Goal: Feedback & Contribution: Contribute content

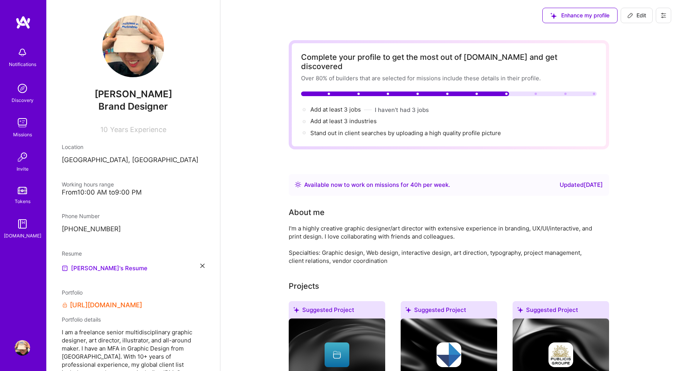
click at [640, 17] on span "Edit" at bounding box center [636, 16] width 19 height 8
select select "DE"
select select "Right Now"
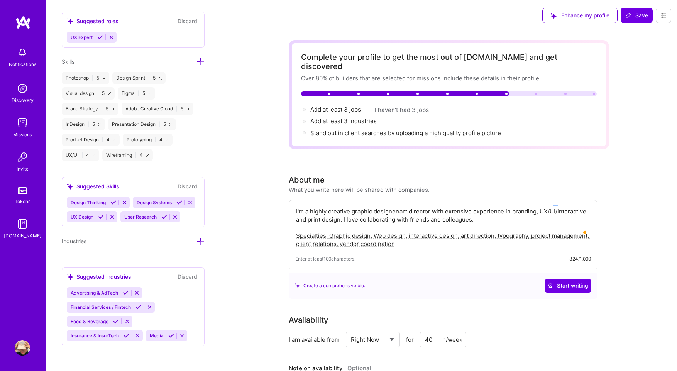
scroll to position [732, 0]
click at [137, 201] on span "Design Systems" at bounding box center [154, 203] width 35 height 6
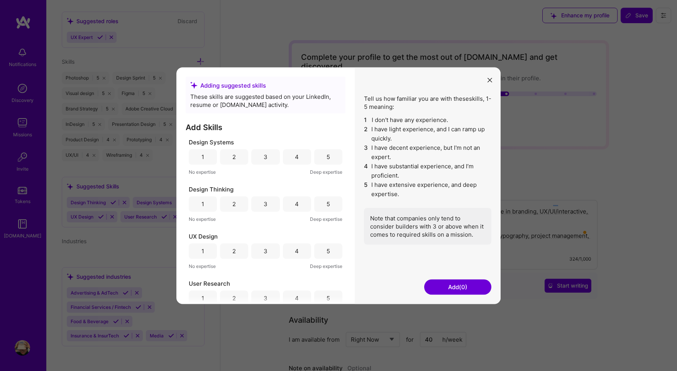
click at [457, 287] on button "Add (0)" at bounding box center [457, 286] width 67 height 15
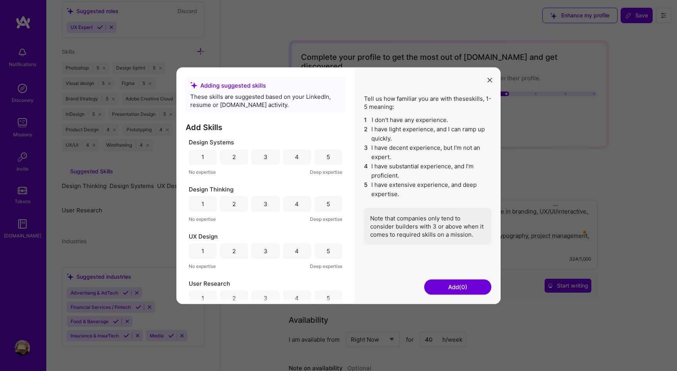
scroll to position [658, 0]
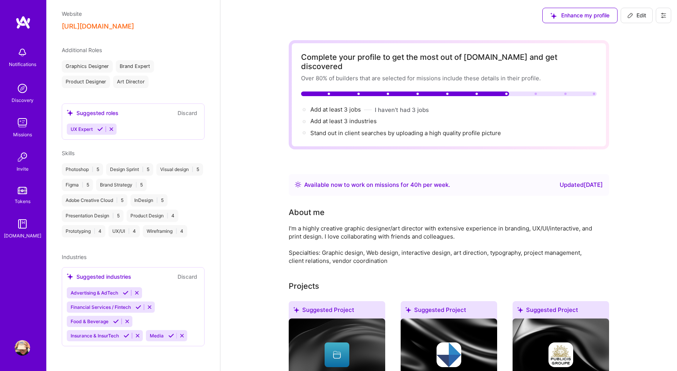
click at [489, 78] on div "Complete your profile to get the most out of [DOMAIN_NAME] and get discovered O…" at bounding box center [449, 95] width 296 height 85
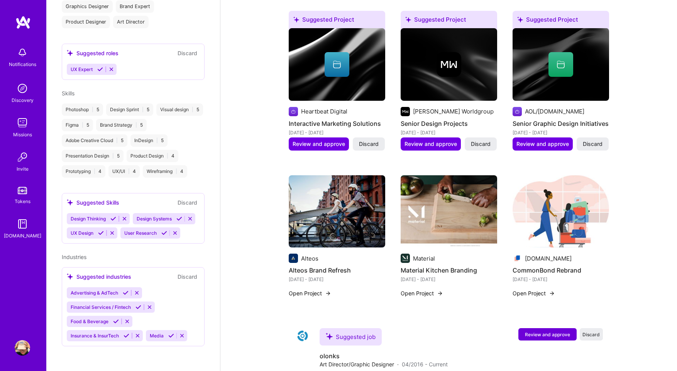
scroll to position [881, 0]
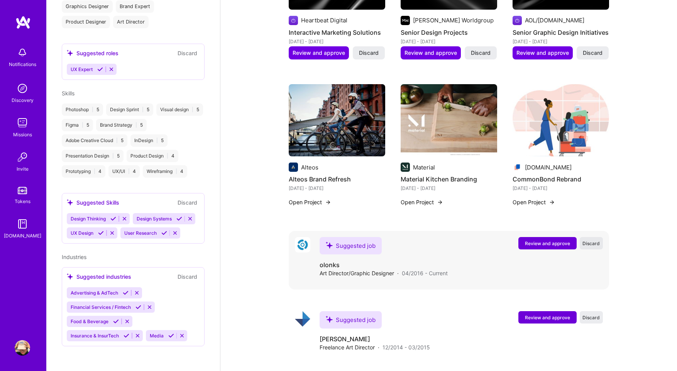
click at [594, 240] on span "Discard" at bounding box center [591, 243] width 17 height 7
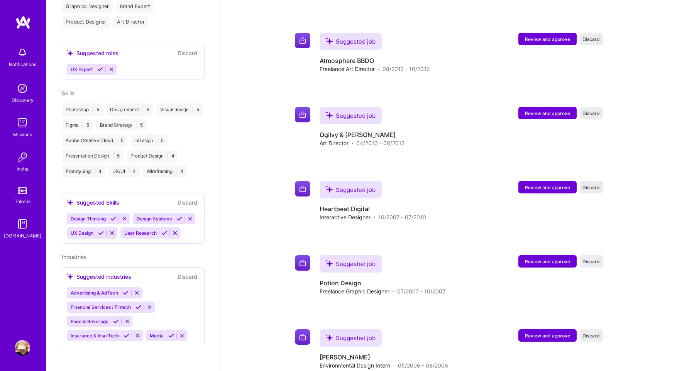
scroll to position [1457, 0]
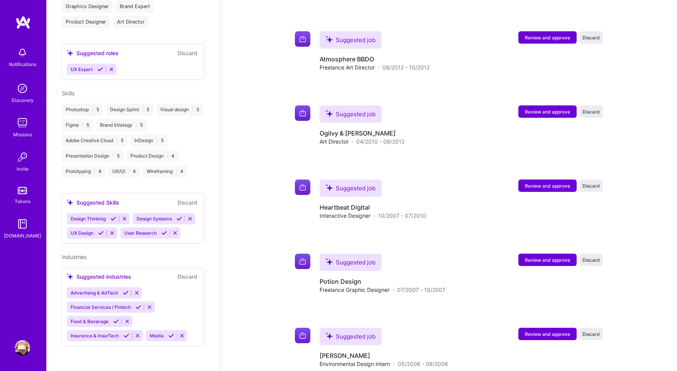
click at [23, 20] on img at bounding box center [22, 22] width 15 height 14
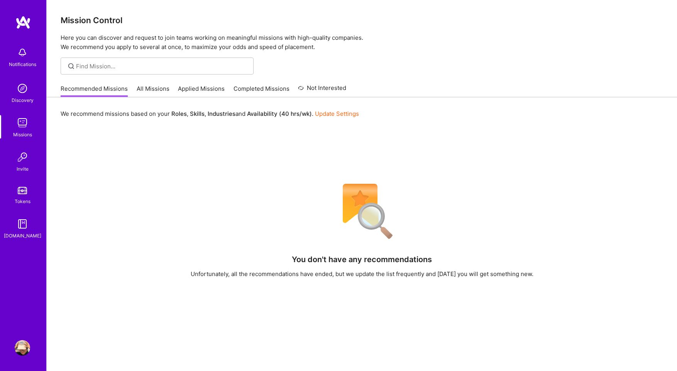
click at [156, 90] on link "All Missions" at bounding box center [153, 91] width 33 height 13
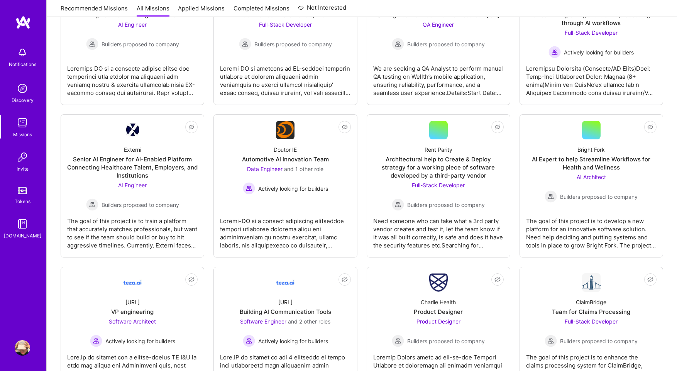
scroll to position [474, 0]
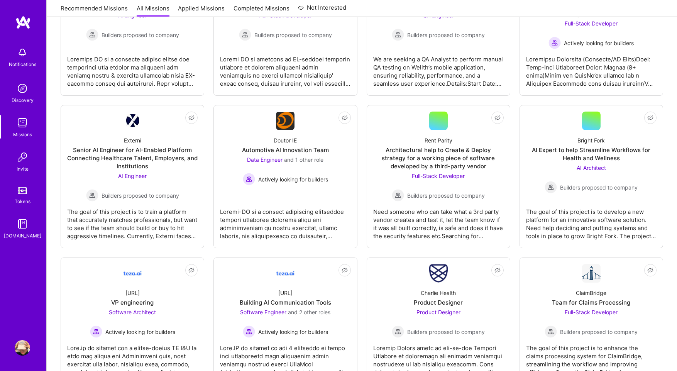
click at [25, 19] on img at bounding box center [22, 22] width 15 height 14
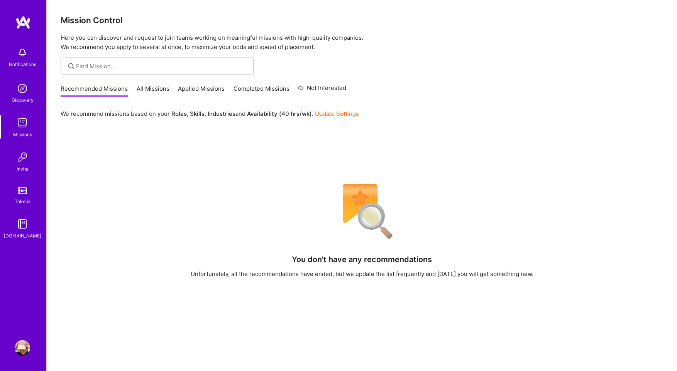
click at [155, 88] on link "All Missions" at bounding box center [153, 91] width 33 height 13
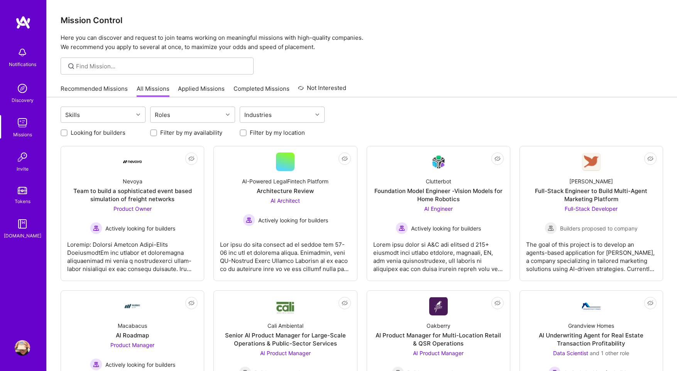
click at [218, 87] on link "Applied Missions" at bounding box center [201, 91] width 47 height 13
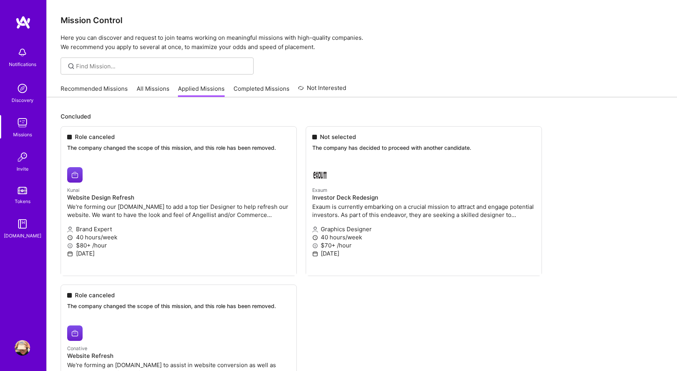
click at [256, 88] on link "Completed Missions" at bounding box center [262, 91] width 56 height 13
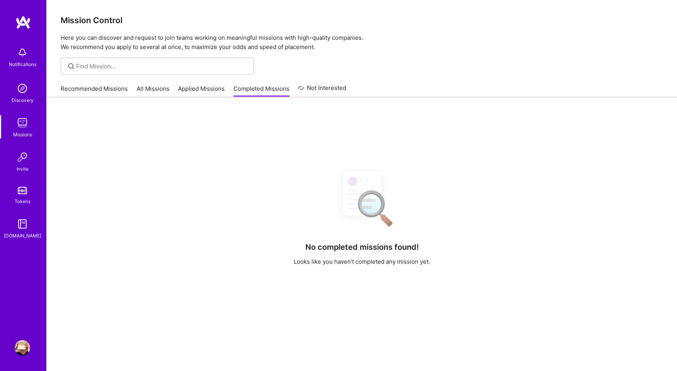
click at [317, 86] on link "Not Interested" at bounding box center [322, 90] width 48 height 14
click at [21, 343] on img at bounding box center [22, 347] width 15 height 15
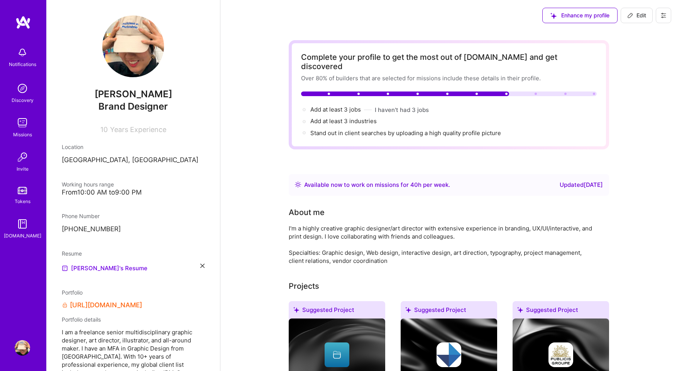
click at [640, 14] on span "Edit" at bounding box center [636, 16] width 19 height 8
select select "DE"
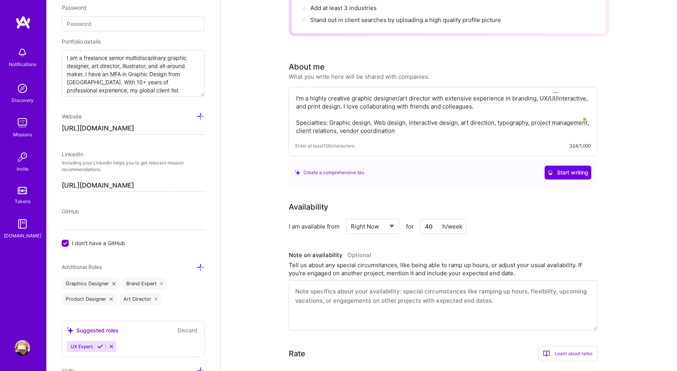
scroll to position [137, 0]
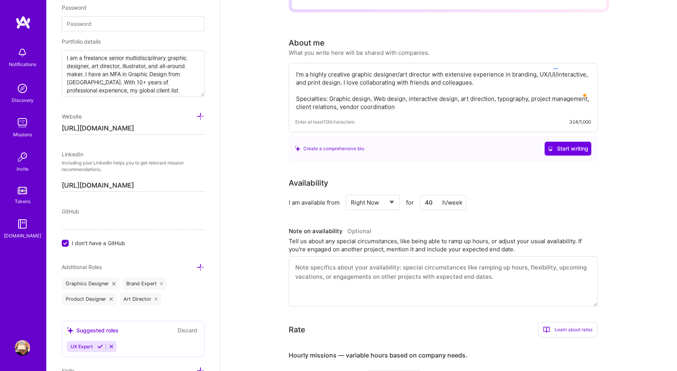
click at [396, 195] on div "Select... Right Now Future Date Not Available" at bounding box center [373, 202] width 54 height 15
click at [391, 193] on select "Select... Right Now Future Date Not Available" at bounding box center [373, 203] width 44 height 20
select select "Future Date"
click at [351, 193] on select "Select... Right Now Future Date Not Available" at bounding box center [373, 203] width 44 height 20
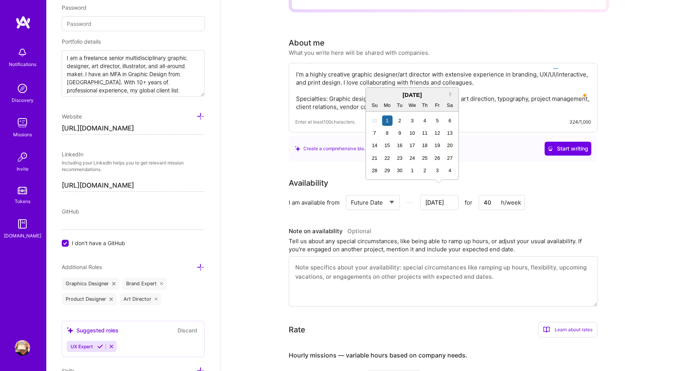
click at [438, 196] on input "[DATE]" at bounding box center [439, 202] width 38 height 15
click at [413, 170] on div "1" at bounding box center [412, 170] width 10 height 10
type input "[DATE]"
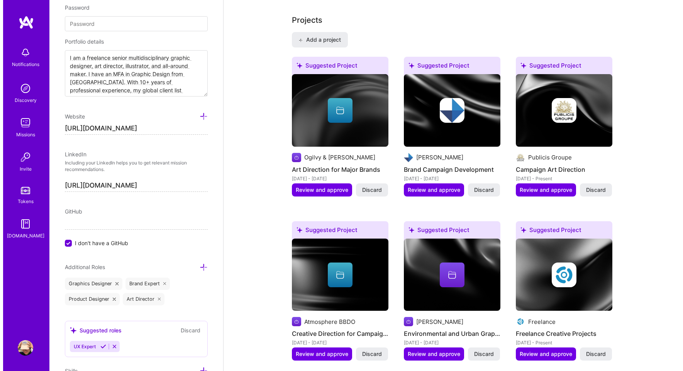
scroll to position [579, 0]
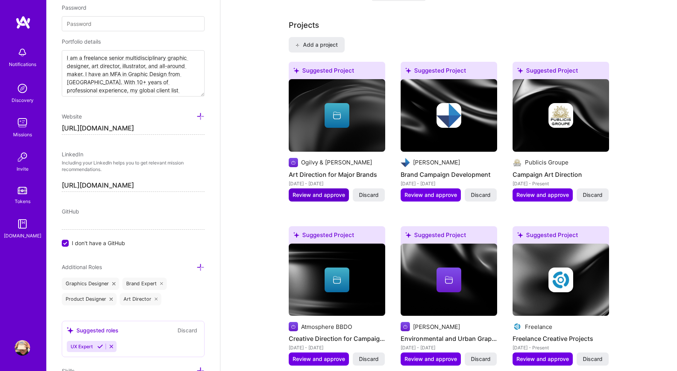
click at [335, 191] on span "Review and approve" at bounding box center [319, 195] width 53 height 8
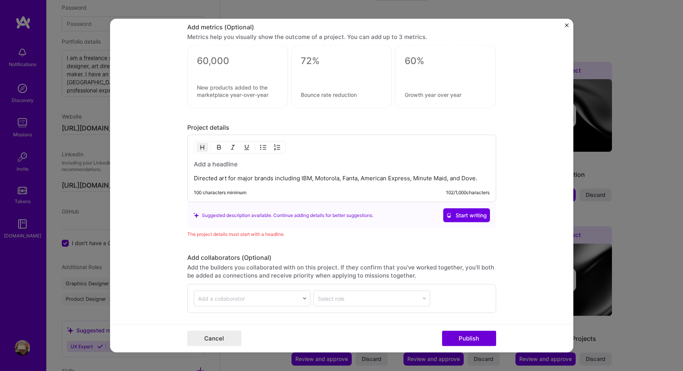
scroll to position [783, 0]
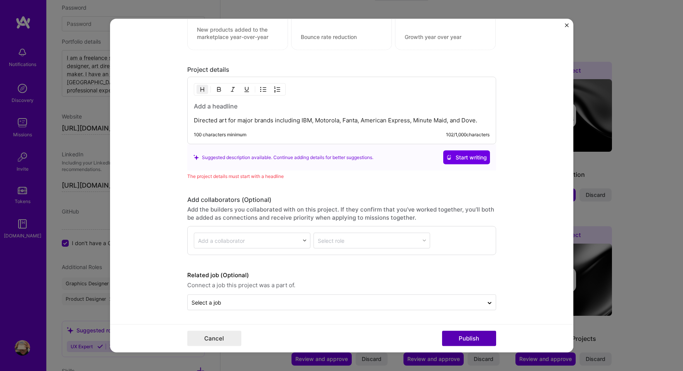
click at [471, 337] on button "Publish" at bounding box center [469, 338] width 54 height 15
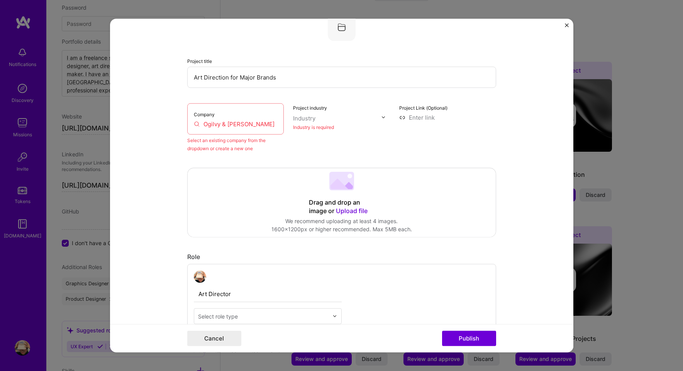
scroll to position [51, 0]
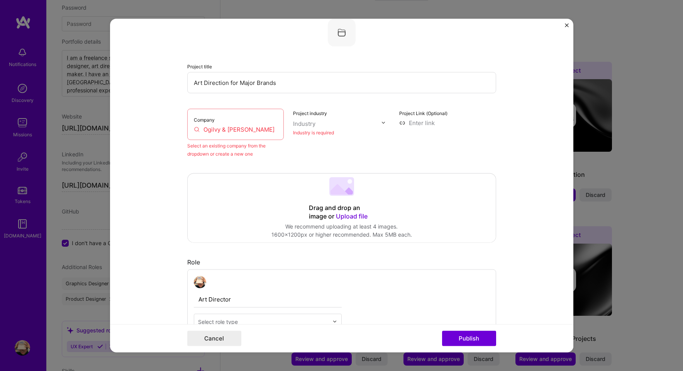
click at [239, 129] on input "Ogilvy & [PERSON_NAME]" at bounding box center [236, 129] width 84 height 8
click at [207, 130] on input "Ogilvy & [PERSON_NAME]" at bounding box center [236, 129] width 84 height 8
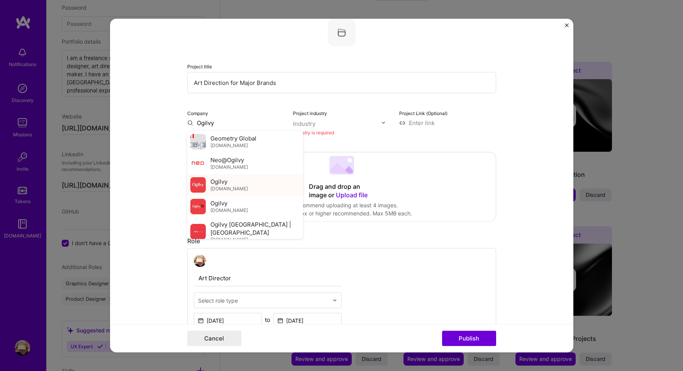
click at [224, 184] on span "Ogilvy" at bounding box center [218, 182] width 17 height 8
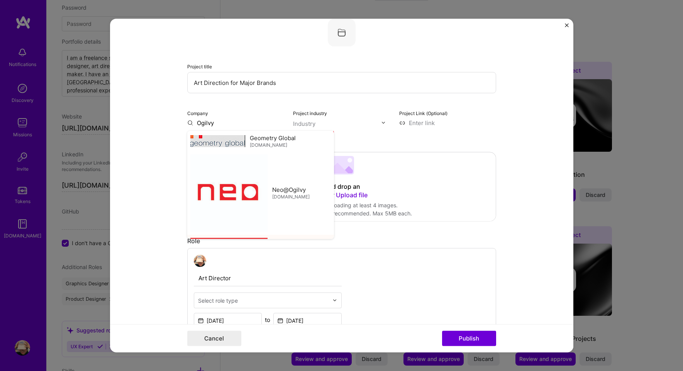
type input "Ogilvy"
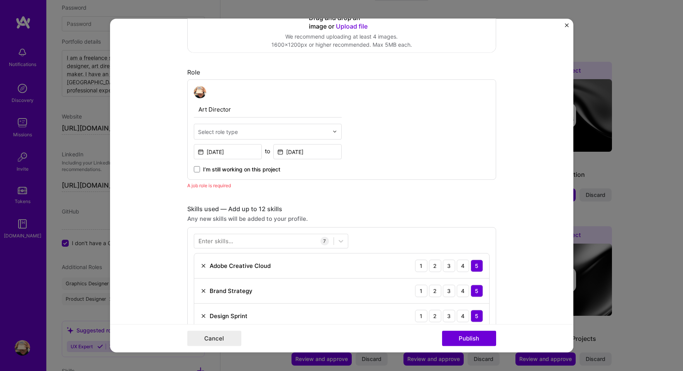
scroll to position [230, 0]
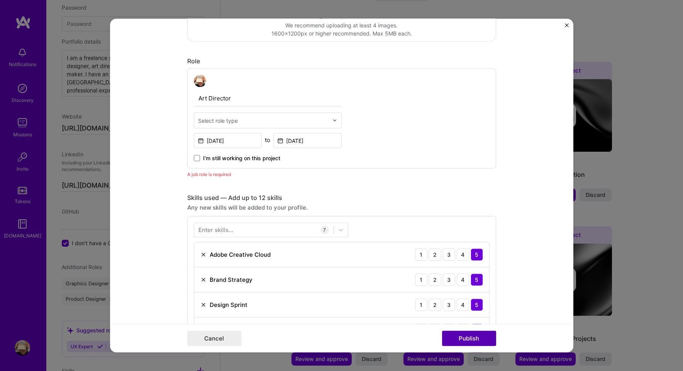
click at [456, 336] on button "Publish" at bounding box center [469, 338] width 54 height 15
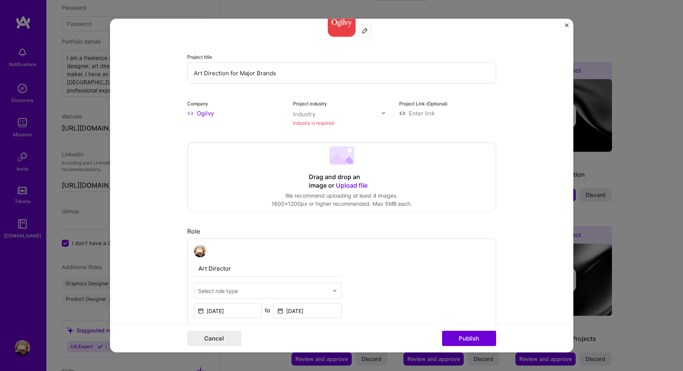
scroll to position [51, 0]
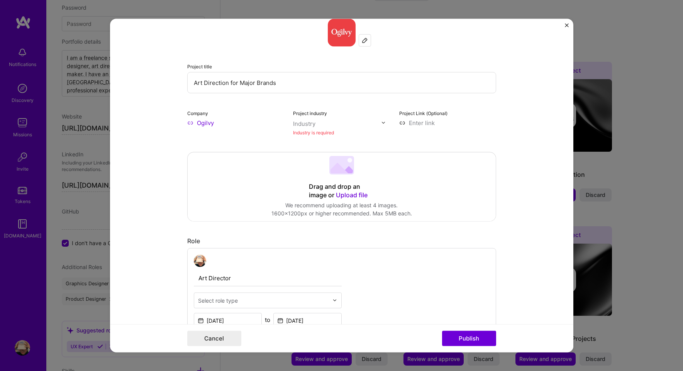
click at [307, 125] on div "Industry" at bounding box center [304, 123] width 22 height 8
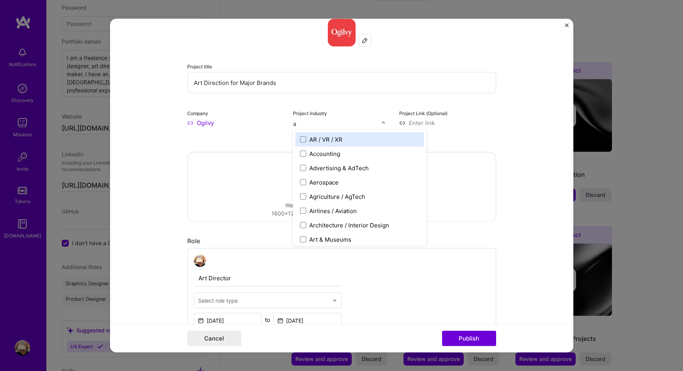
type input "ad"
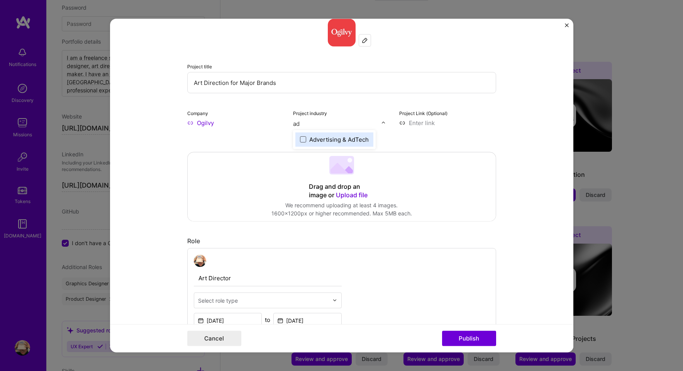
click at [301, 141] on span at bounding box center [303, 139] width 6 height 6
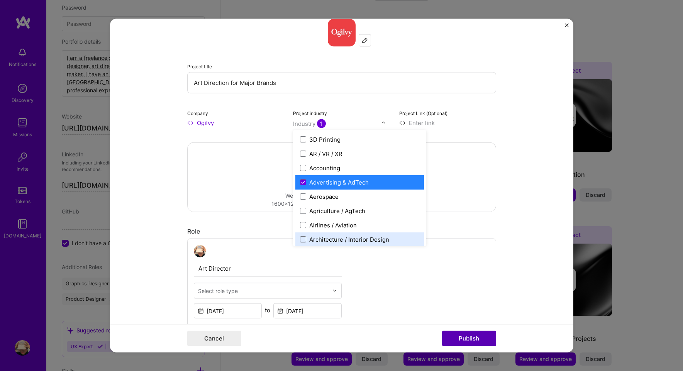
click at [467, 340] on button "Publish" at bounding box center [469, 338] width 54 height 15
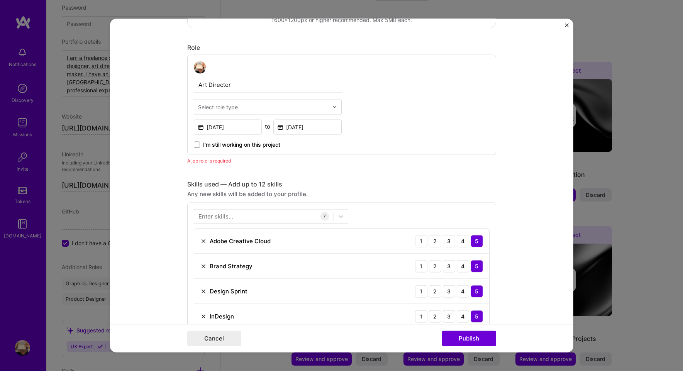
scroll to position [259, 0]
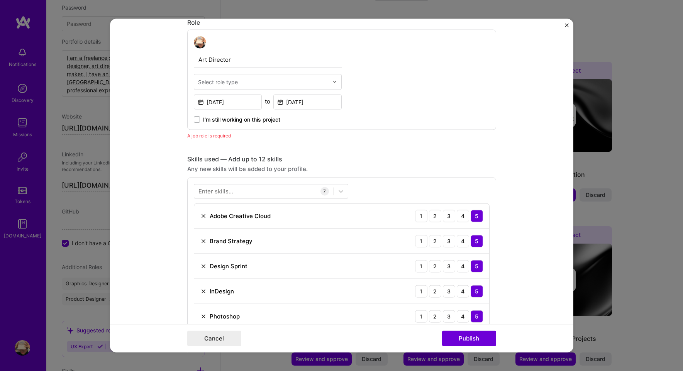
click at [228, 80] on div "Select role type" at bounding box center [218, 82] width 40 height 8
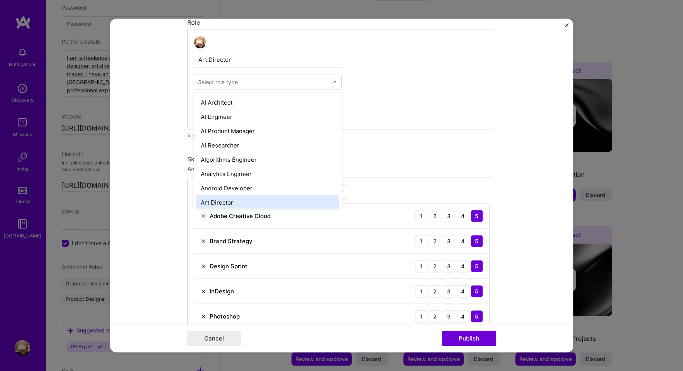
click at [217, 199] on div "Art Director" at bounding box center [267, 202] width 143 height 14
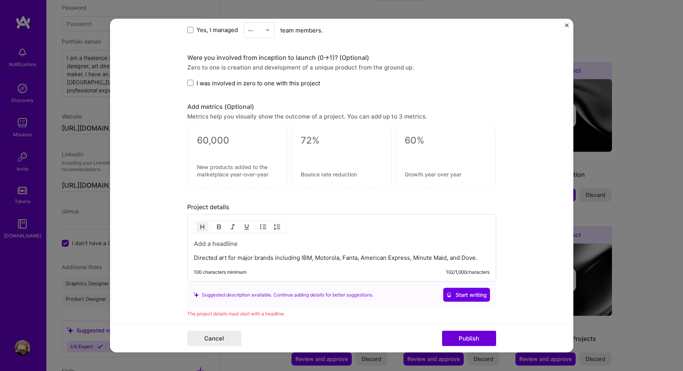
scroll to position [658, 0]
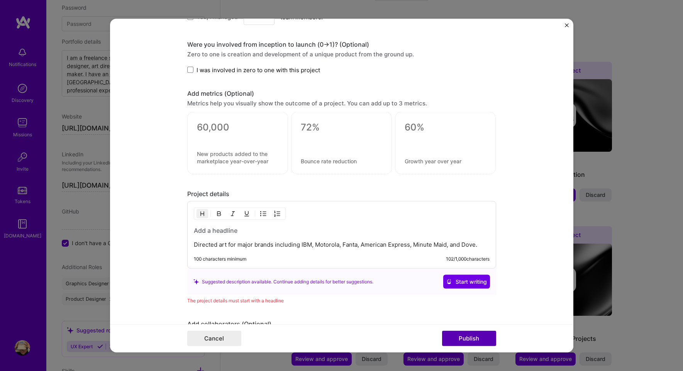
click at [469, 338] on button "Publish" at bounding box center [469, 338] width 54 height 15
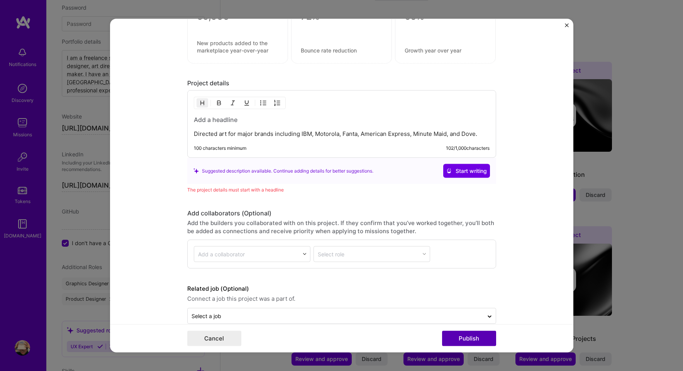
scroll to position [783, 0]
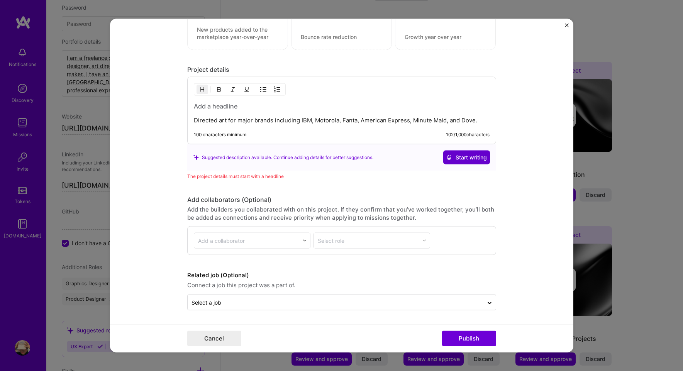
click at [458, 158] on span "Start writing" at bounding box center [466, 158] width 41 height 8
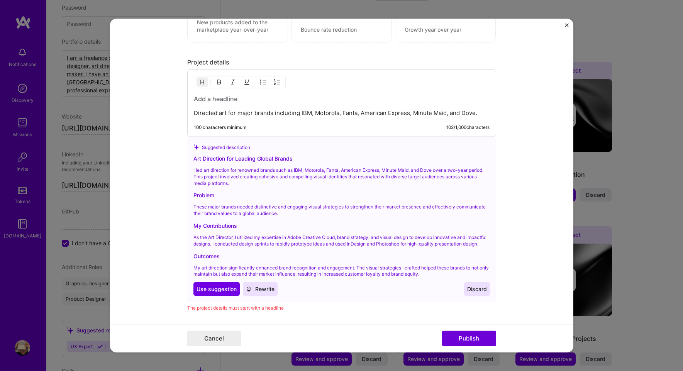
scroll to position [790, 0]
click at [207, 290] on button "Use Use suggestion" at bounding box center [216, 289] width 46 height 14
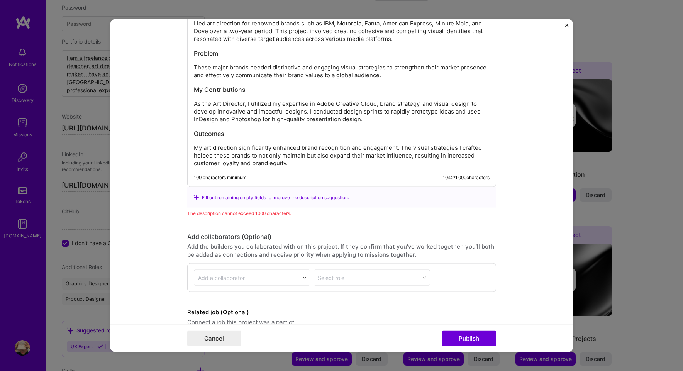
scroll to position [916, 0]
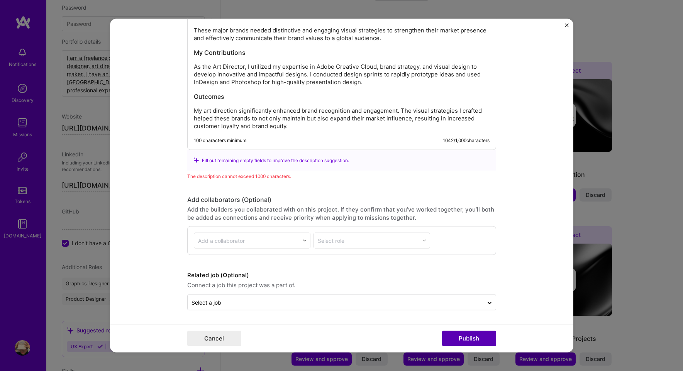
click at [466, 339] on button "Publish" at bounding box center [469, 338] width 54 height 15
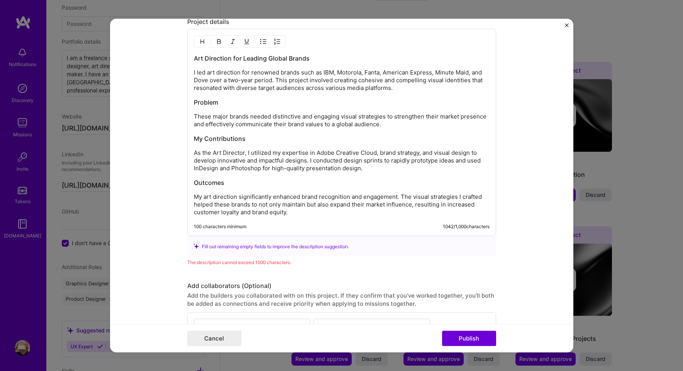
scroll to position [829, 0]
click at [345, 217] on div "Art Direction for Leading Global Brands I led art direction for renowned brands…" at bounding box center [341, 133] width 309 height 207
